Goal: Task Accomplishment & Management: Manage account settings

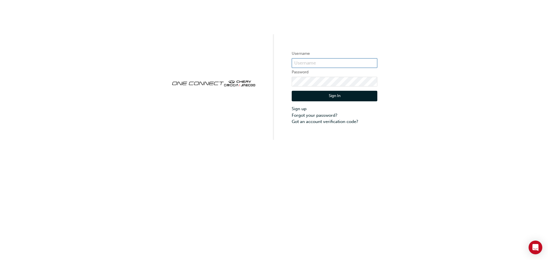
type input "OJAU246"
click at [335, 100] on button "Sign In" at bounding box center [335, 96] width 86 height 11
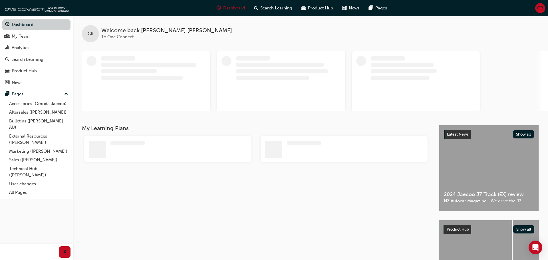
click at [24, 24] on link "Dashboard" at bounding box center [36, 24] width 68 height 11
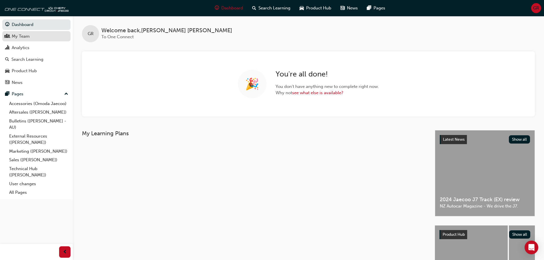
click at [17, 34] on div "My Team" at bounding box center [21, 36] width 18 height 7
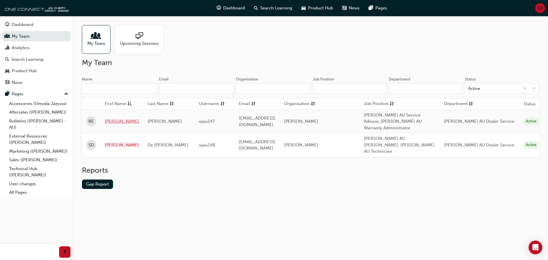
click at [110, 122] on link "[PERSON_NAME]" at bounding box center [122, 121] width 34 height 7
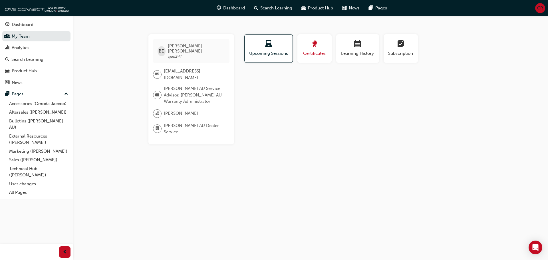
click at [312, 53] on span "Certificates" at bounding box center [315, 53] width 26 height 7
click at [269, 49] on div "Upcoming Sessions" at bounding box center [269, 49] width 40 height 16
click at [357, 51] on span "Learning History" at bounding box center [358, 53] width 34 height 7
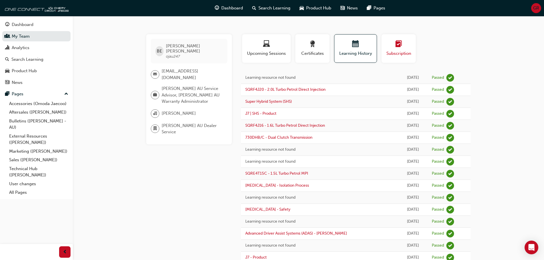
click at [397, 55] on span "Subscription" at bounding box center [399, 53] width 26 height 7
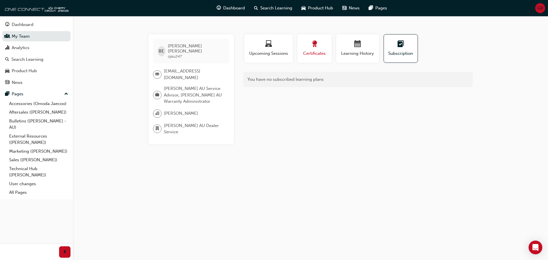
click at [313, 45] on span "award-icon" at bounding box center [314, 45] width 7 height 8
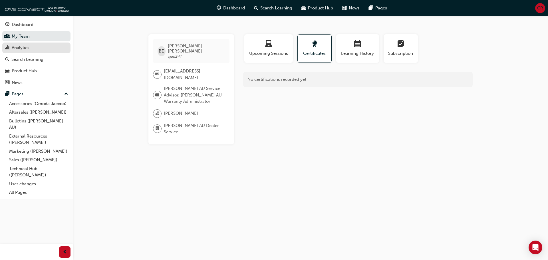
click at [26, 47] on div "Analytics" at bounding box center [21, 48] width 18 height 7
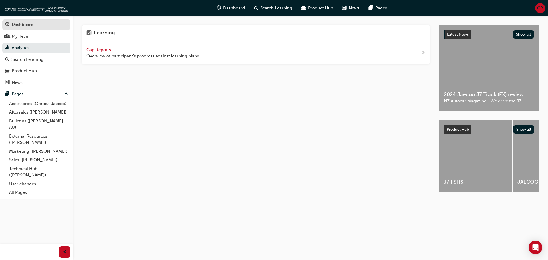
click at [25, 25] on div "Dashboard" at bounding box center [23, 24] width 22 height 7
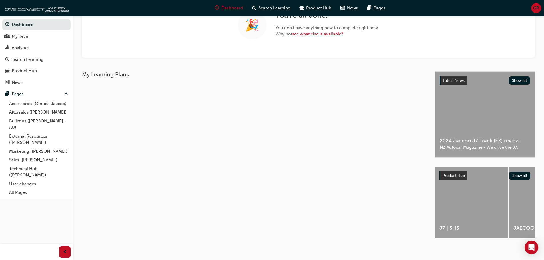
scroll to position [64, 0]
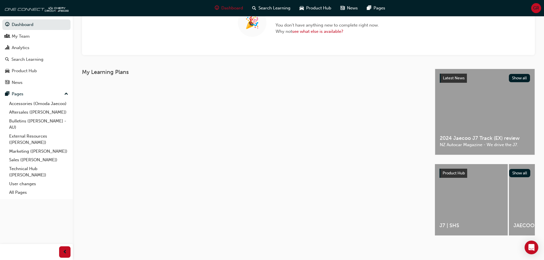
click at [538, 7] on span "GR" at bounding box center [536, 8] width 6 height 7
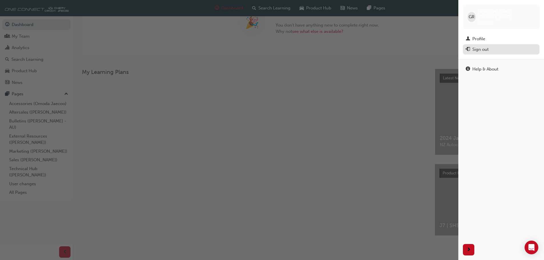
click at [478, 46] on div "Sign out" at bounding box center [480, 49] width 16 height 7
